Goal: Check status: Check status

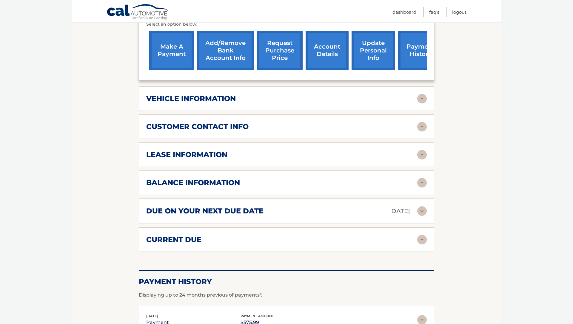
scroll to position [249, 0]
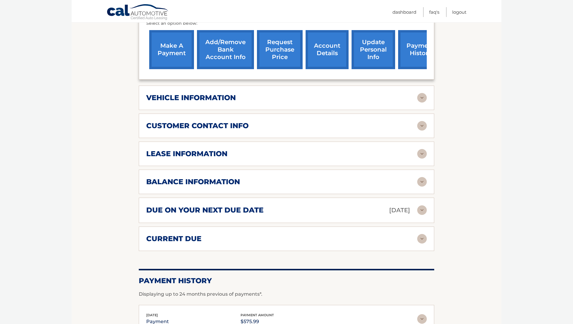
click at [421, 208] on img at bounding box center [422, 211] width 10 height 10
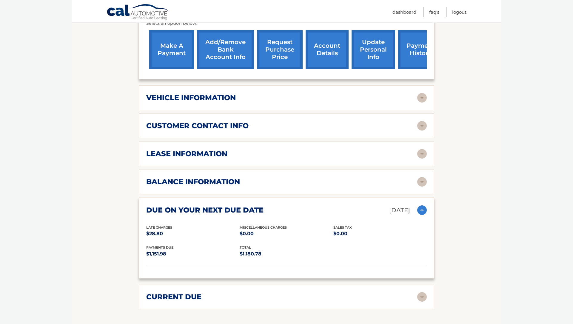
click at [425, 294] on img at bounding box center [422, 297] width 10 height 10
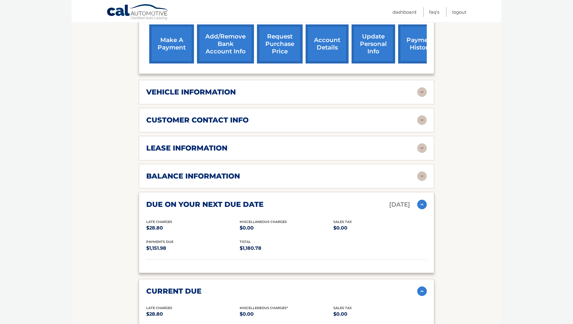
scroll to position [245, 0]
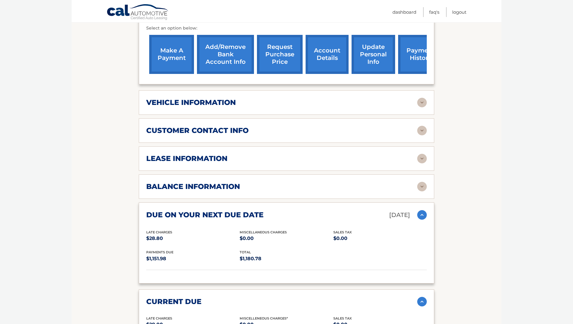
click at [421, 182] on img at bounding box center [422, 187] width 10 height 10
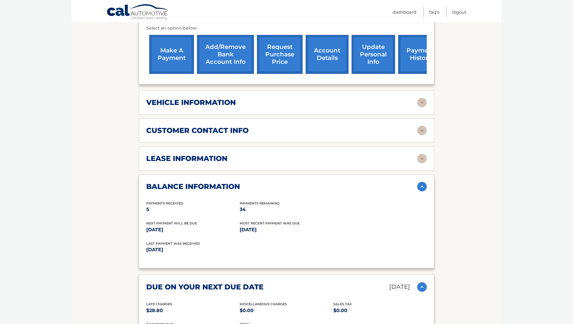
click at [423, 155] on img at bounding box center [422, 159] width 10 height 10
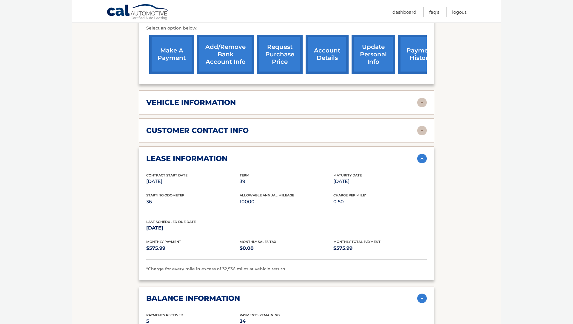
click at [424, 127] on img at bounding box center [422, 131] width 10 height 10
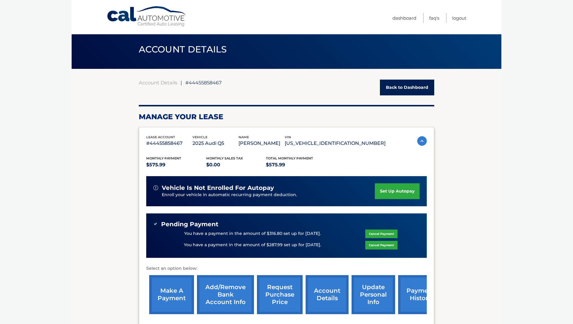
scroll to position [3, 0]
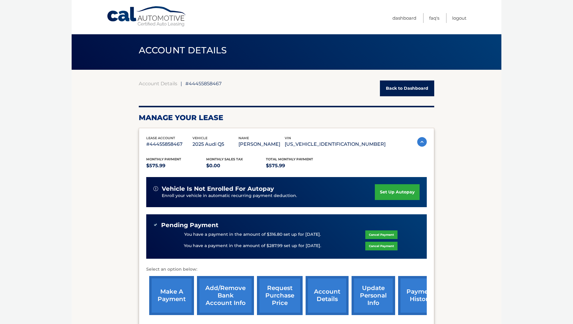
click at [422, 85] on link "Back to Dashboard" at bounding box center [407, 89] width 54 height 16
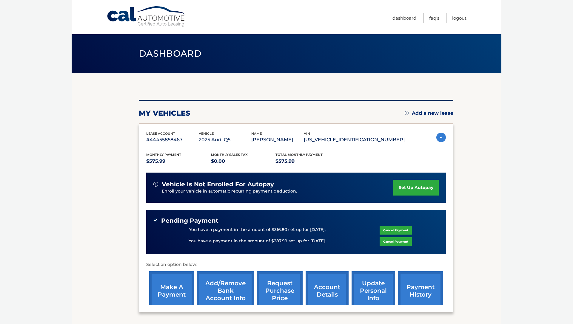
click at [408, 92] on div "my vehicles Add a new lease lease account #44455858467 vehicle 2025 Audi Q5 nam…" at bounding box center [296, 201] width 314 height 257
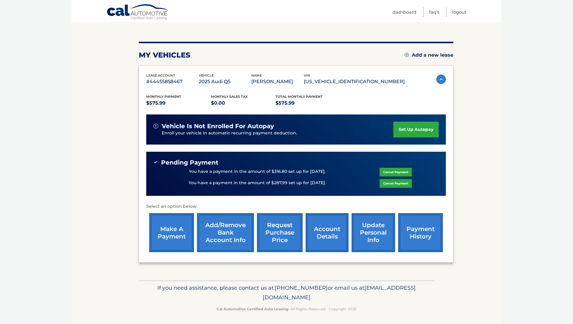
scroll to position [58, 0]
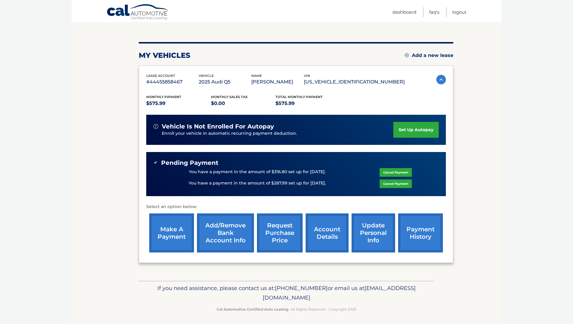
click at [405, 228] on link "payment history" at bounding box center [420, 233] width 45 height 39
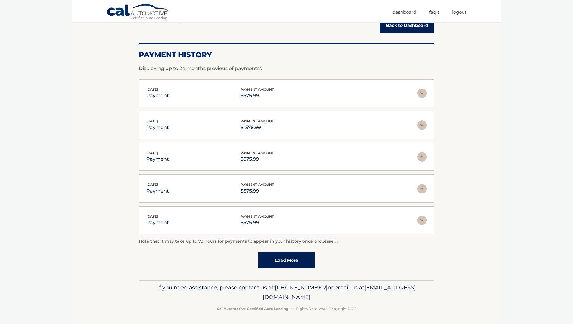
scroll to position [66, 0]
